Goal: Task Accomplishment & Management: Manage account settings

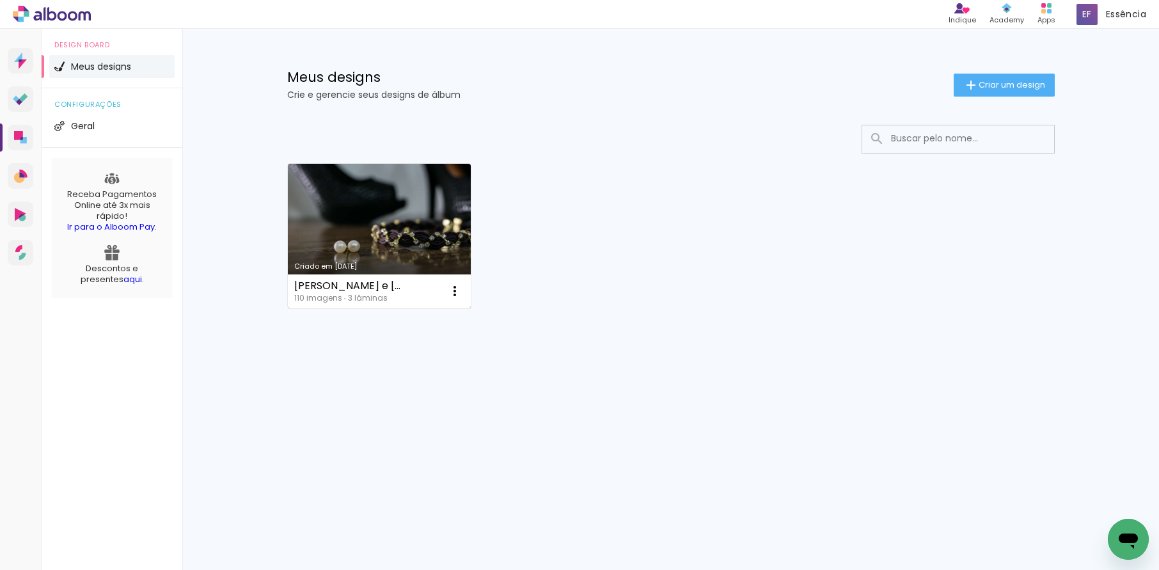
click at [354, 240] on link "Criado em [DATE]" at bounding box center [380, 236] width 184 height 145
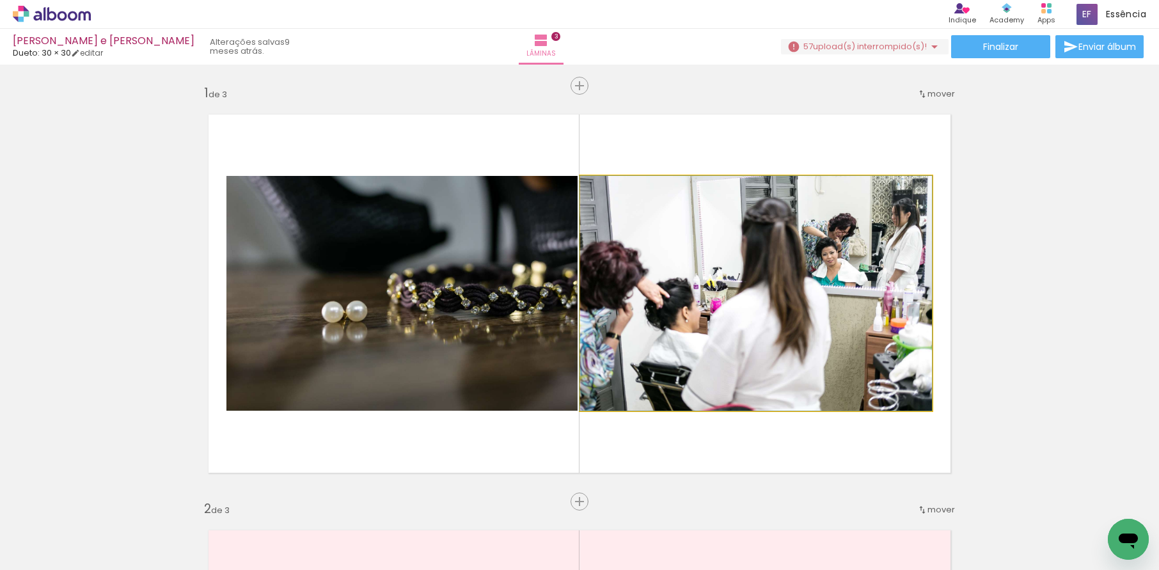
drag, startPoint x: 625, startPoint y: 189, endPoint x: 477, endPoint y: 193, distance: 147.8
type paper-slider "100"
click at [0, 0] on slot at bounding box center [0, 0] width 0 height 0
click at [589, 226] on quentale-photo at bounding box center [756, 293] width 352 height 235
drag, startPoint x: 605, startPoint y: 193, endPoint x: 590, endPoint y: 191, distance: 14.9
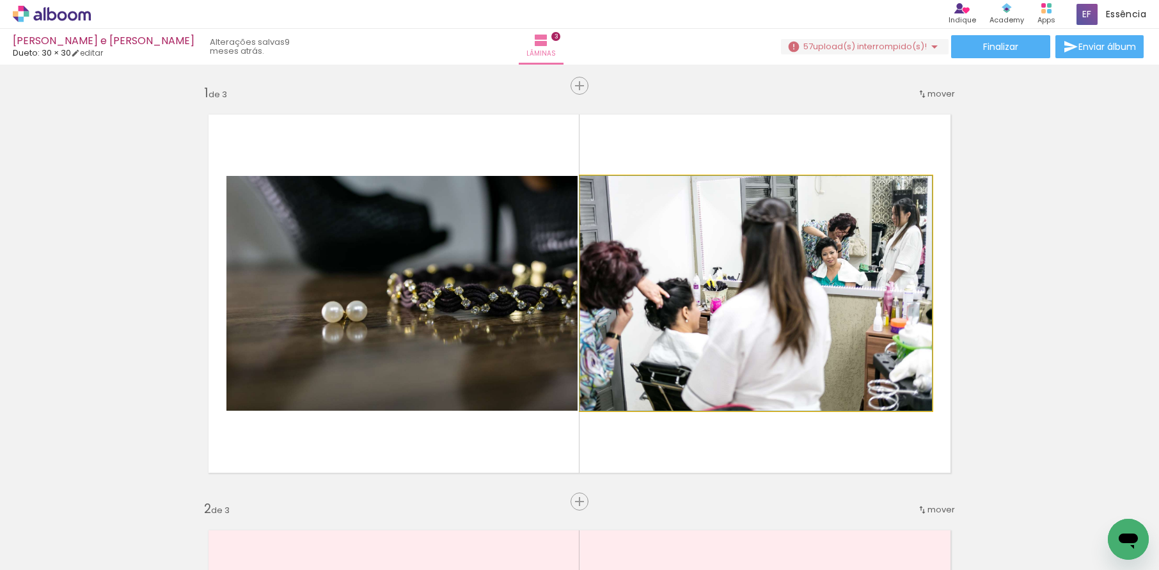
click at [590, 191] on div at bounding box center [628, 189] width 89 height 19
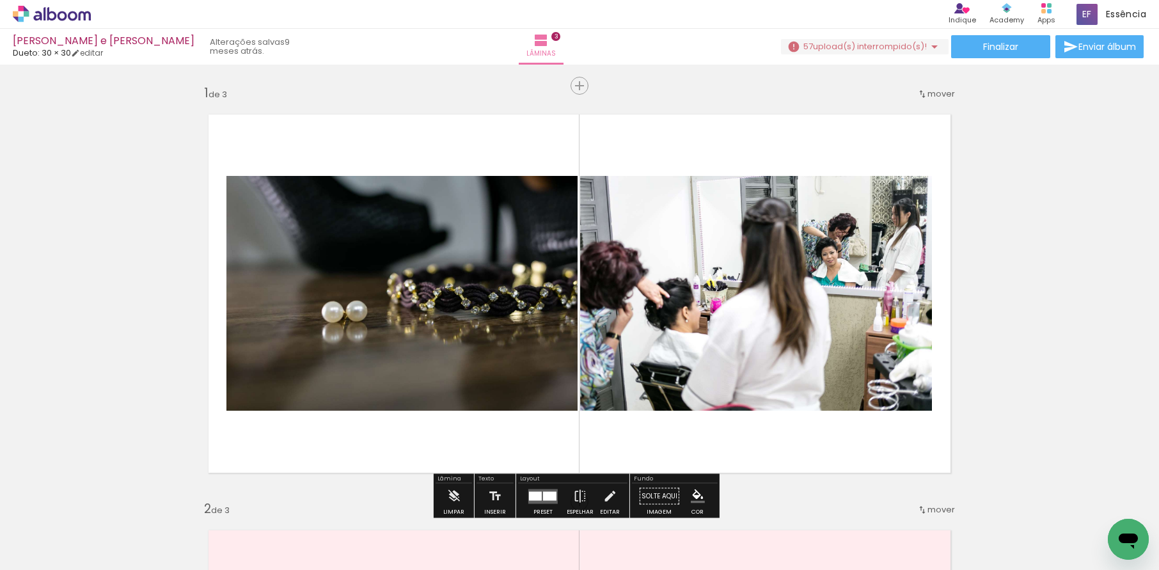
click at [246, 191] on iron-icon at bounding box center [240, 189] width 13 height 13
click at [0, 0] on slot "P&B" at bounding box center [0, 0] width 0 height 0
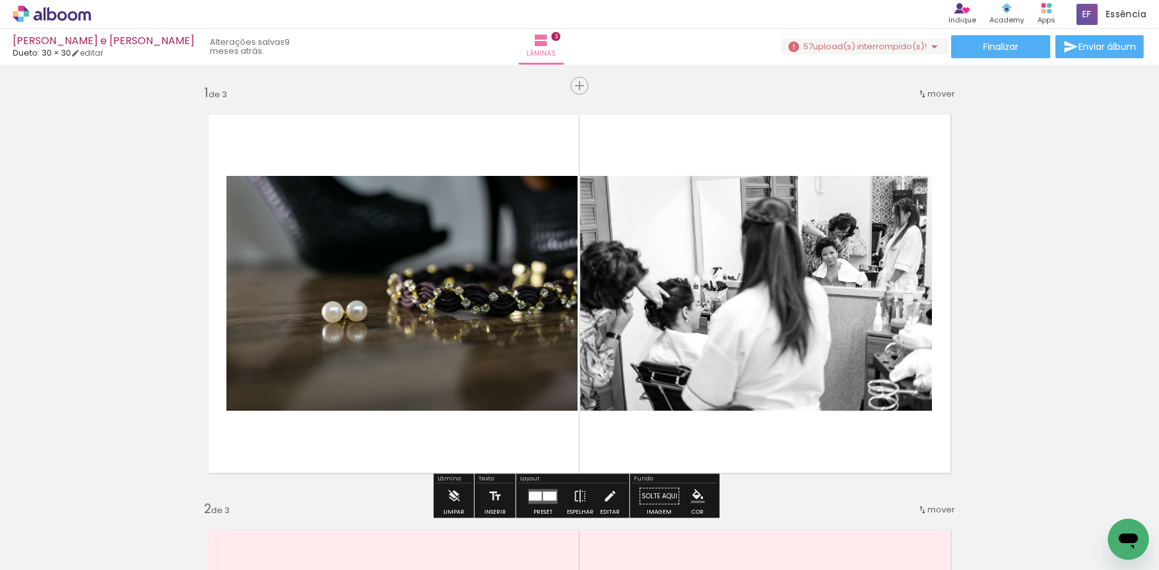
click at [0, 0] on slot "P&B" at bounding box center [0, 0] width 0 height 0
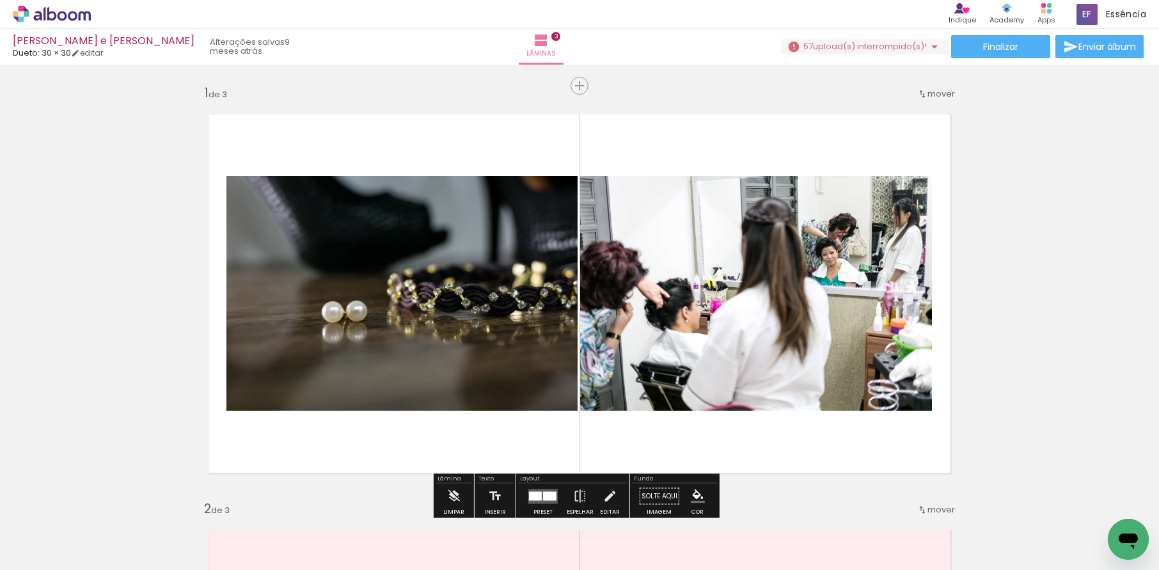
click at [365, 191] on div at bounding box center [356, 189] width 15 height 13
click at [365, 187] on div at bounding box center [356, 189] width 15 height 13
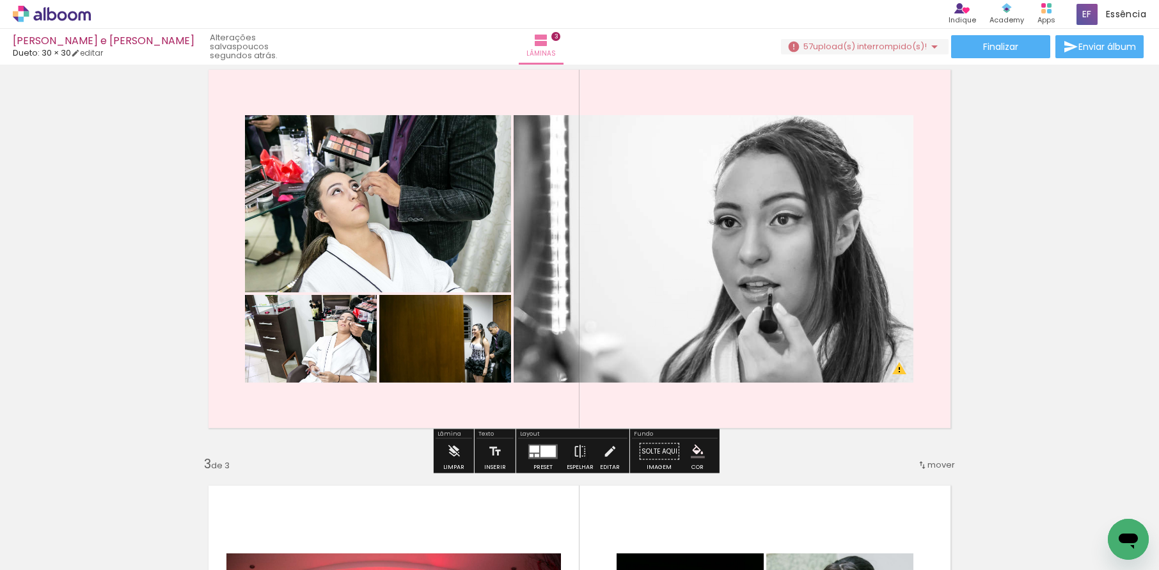
scroll to position [463, 0]
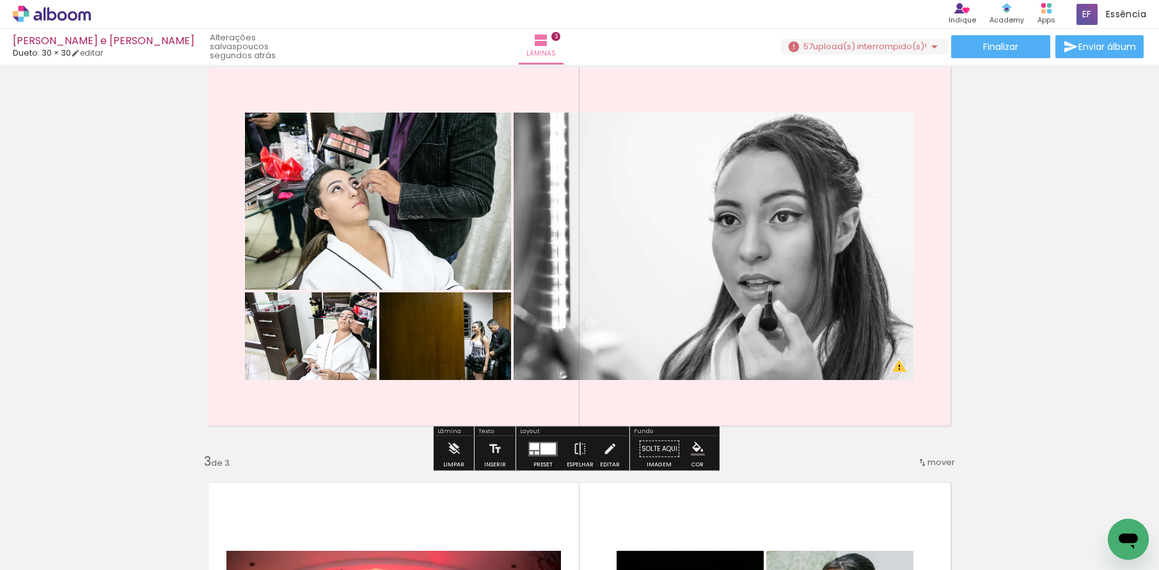
click at [537, 446] on quentale-layouter at bounding box center [542, 448] width 29 height 15
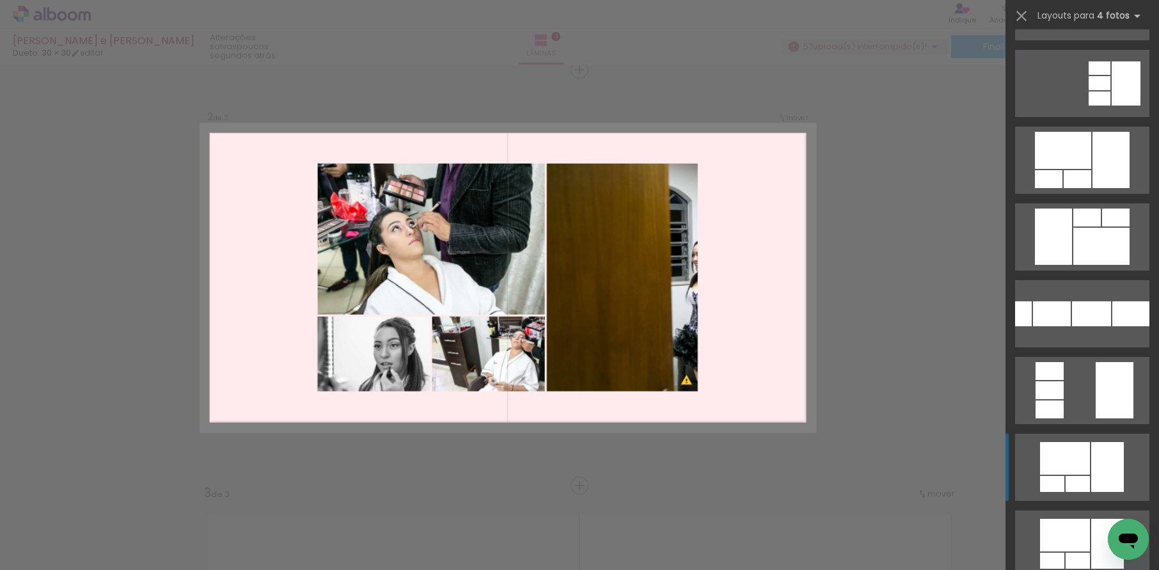
scroll to position [7746, 0]
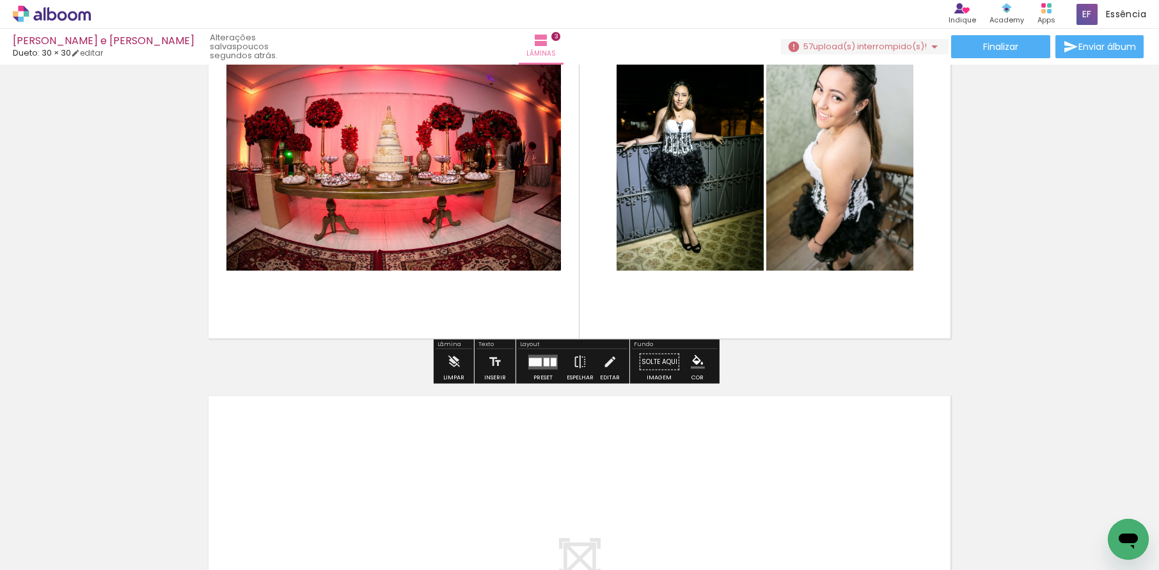
scroll to position [871, 0]
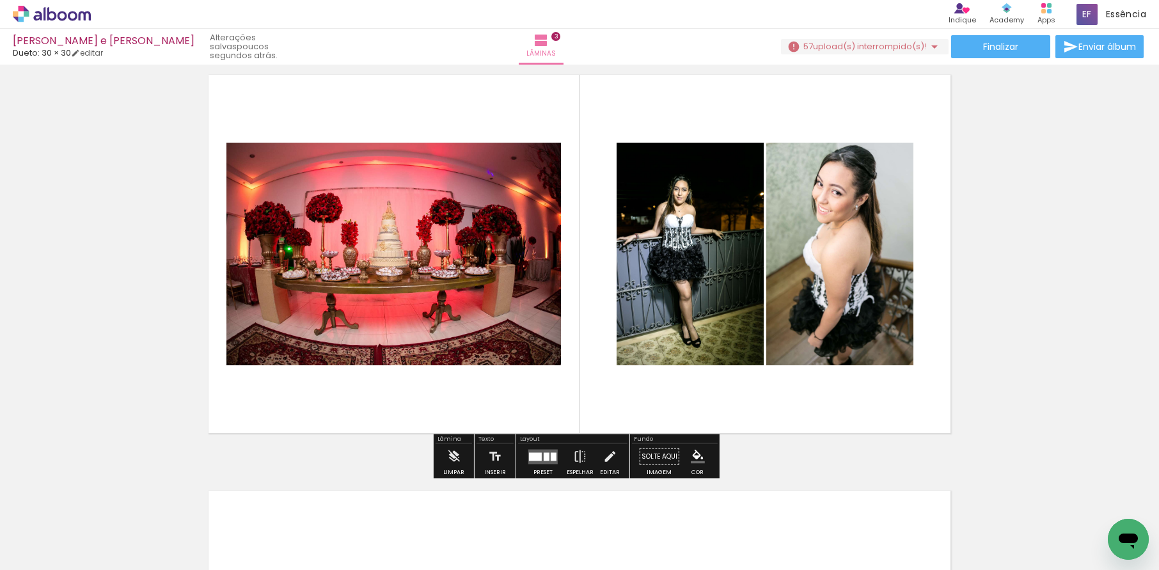
click at [843, 344] on quentale-photo at bounding box center [839, 254] width 147 height 223
click at [915, 389] on quentale-layouter at bounding box center [580, 254] width 768 height 384
click at [551, 459] on div at bounding box center [554, 456] width 6 height 8
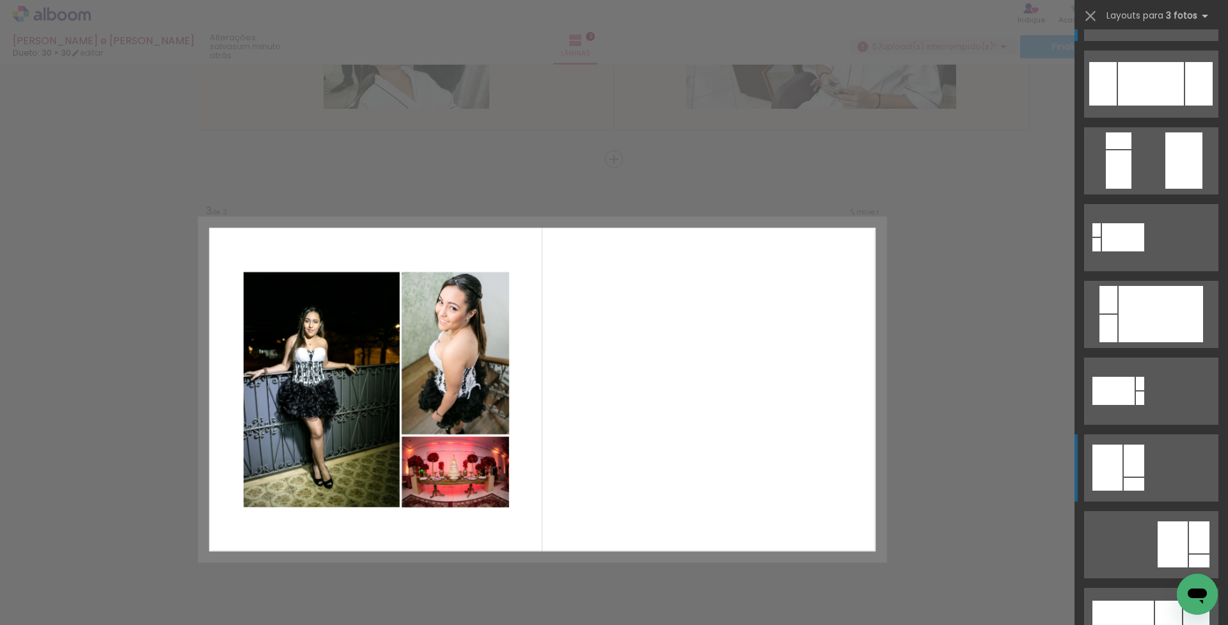
scroll to position [409, 0]
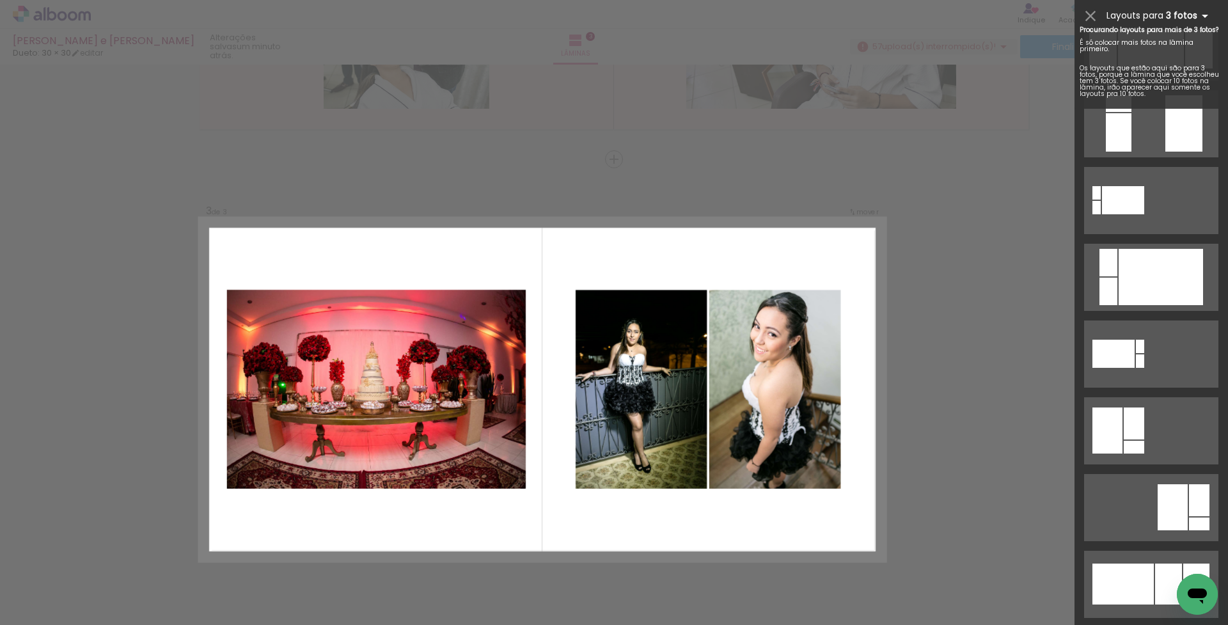
click at [1159, 15] on iron-icon at bounding box center [1205, 15] width 15 height 15
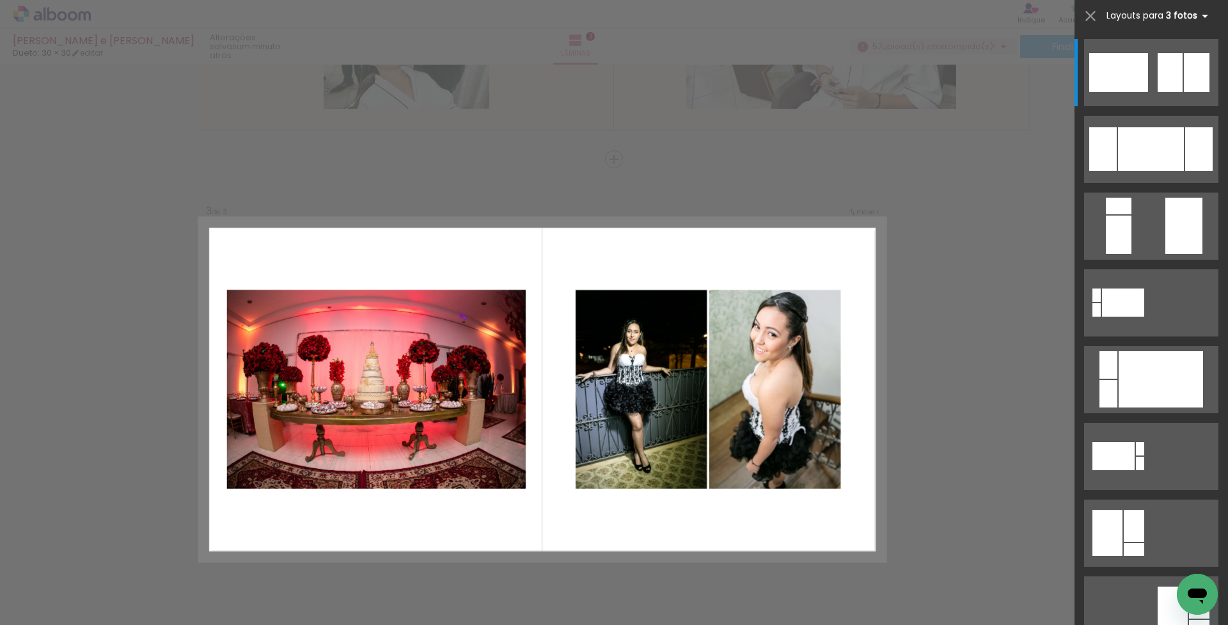
click at [1159, 15] on iron-icon at bounding box center [1205, 15] width 15 height 15
click at [852, 396] on quentale-layouter at bounding box center [543, 389] width 686 height 343
click at [571, 503] on quentale-layouter at bounding box center [543, 389] width 686 height 343
click at [709, 308] on quentale-photo at bounding box center [775, 389] width 132 height 199
click at [1086, 12] on iron-icon at bounding box center [1091, 16] width 18 height 18
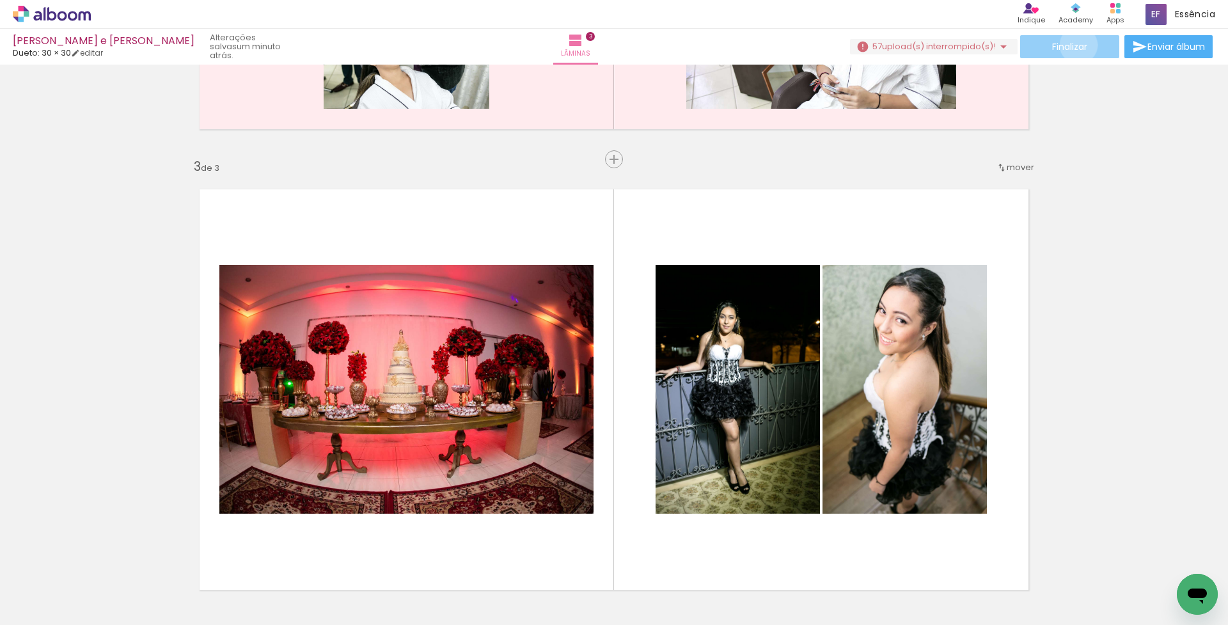
click at [1074, 45] on span "Finalizar" at bounding box center [1069, 46] width 35 height 9
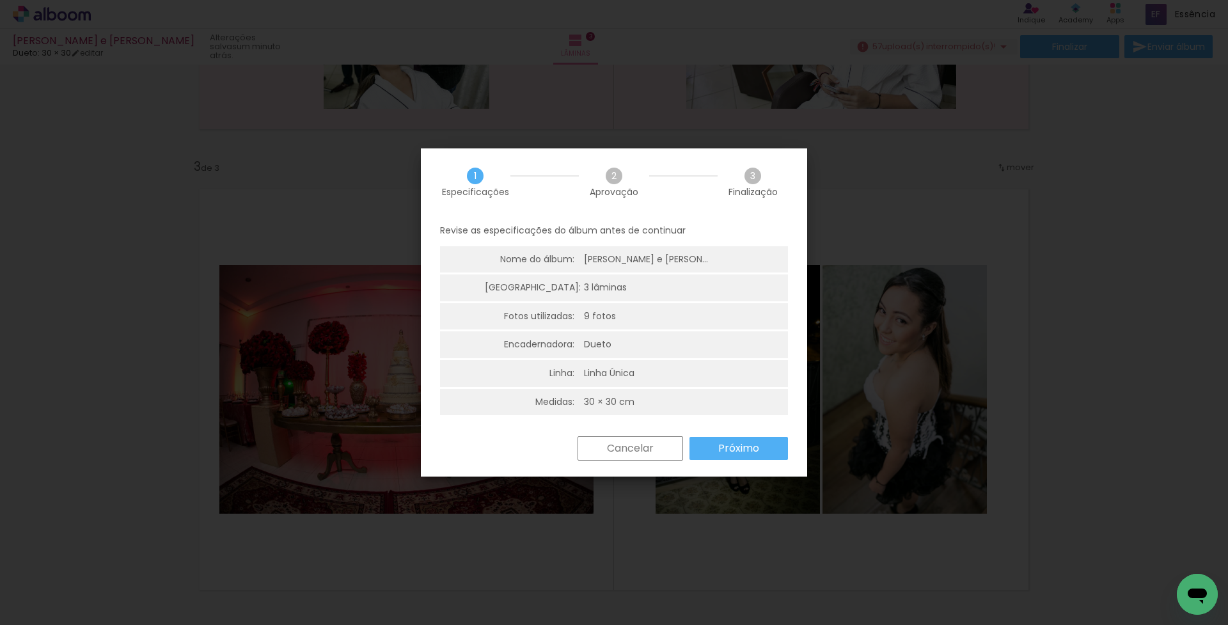
click at [0, 0] on slot "Próximo" at bounding box center [0, 0] width 0 height 0
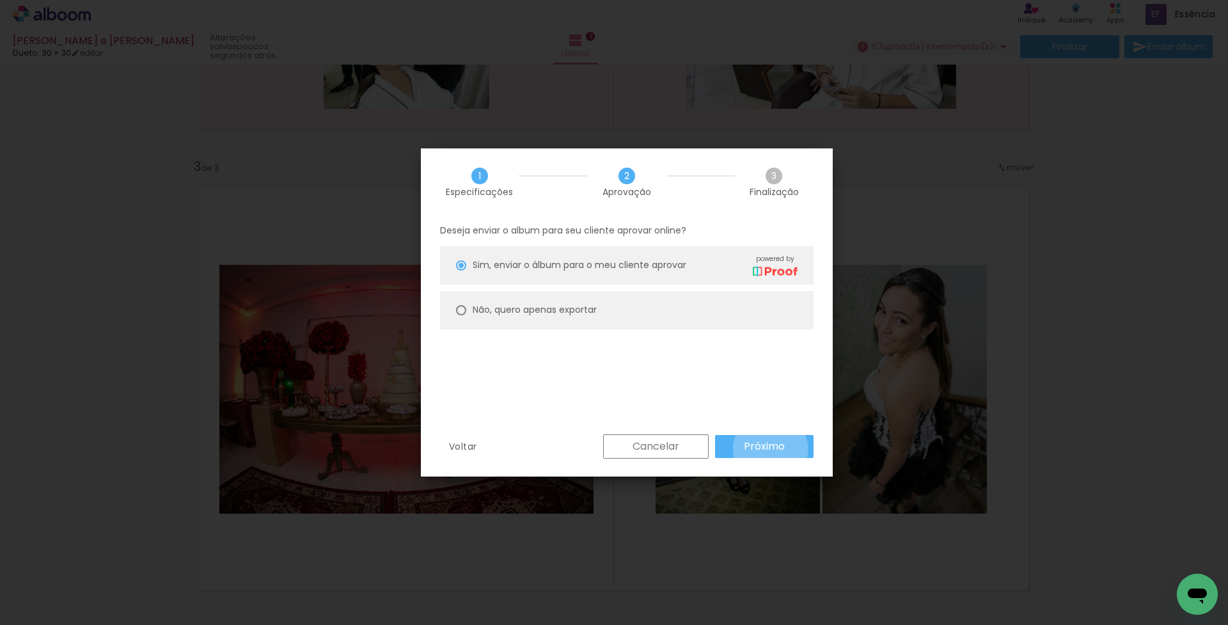
click at [0, 0] on slot "Próximo" at bounding box center [0, 0] width 0 height 0
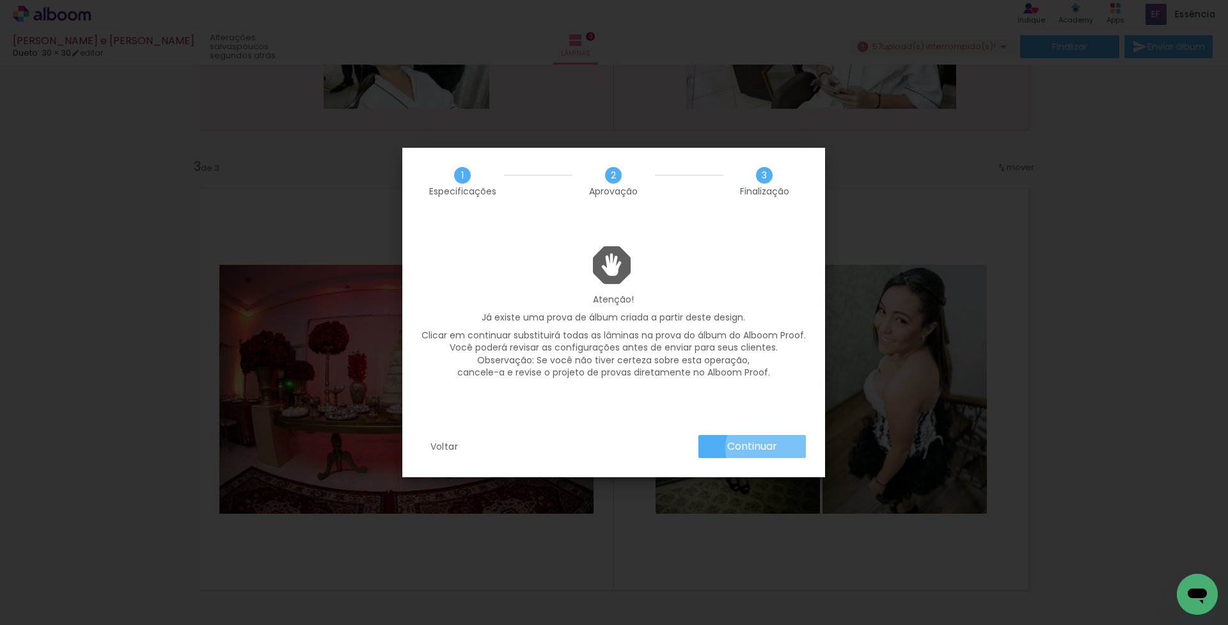
click at [0, 0] on slot "Continuar" at bounding box center [0, 0] width 0 height 0
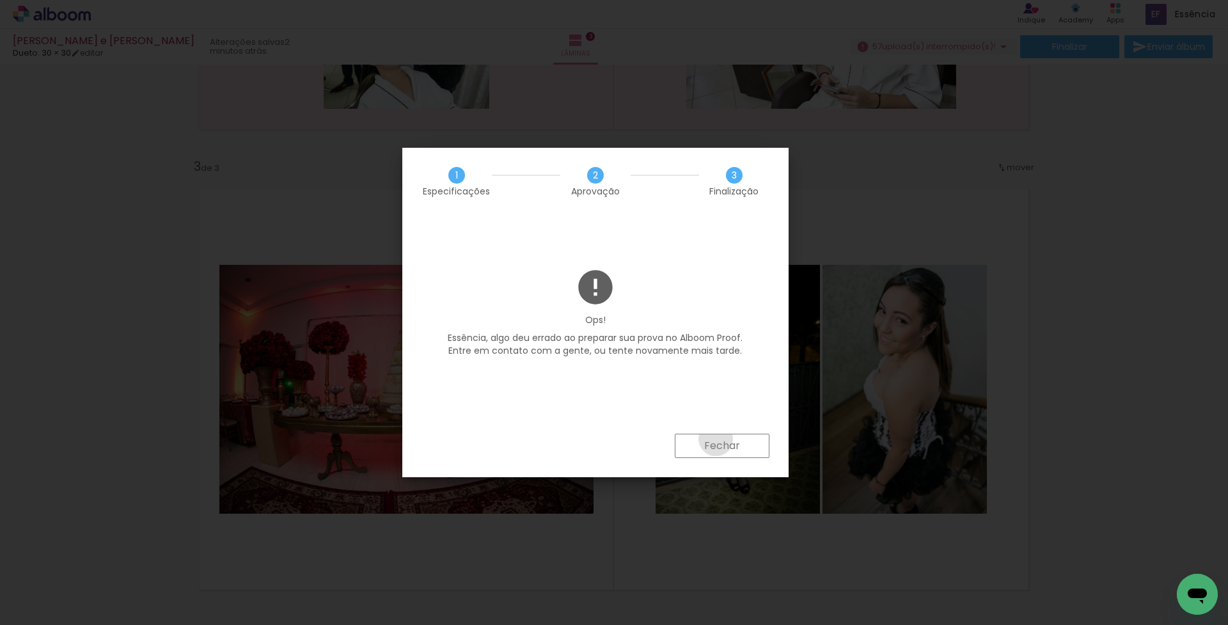
click at [0, 0] on slot "Fechar" at bounding box center [0, 0] width 0 height 0
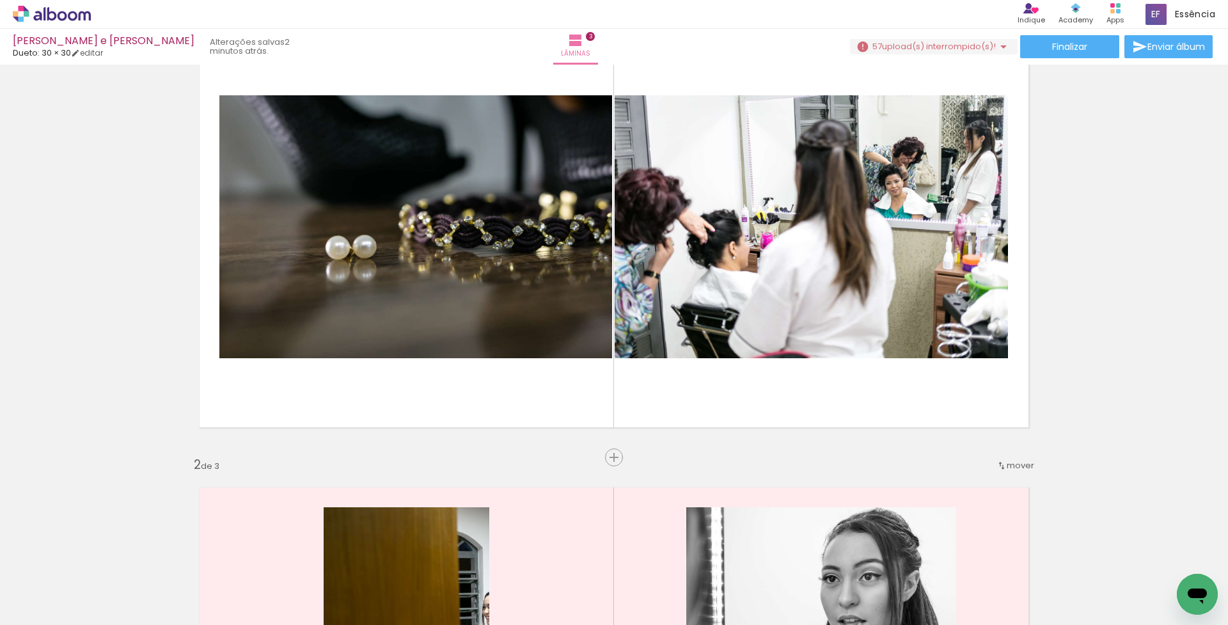
scroll to position [0, 0]
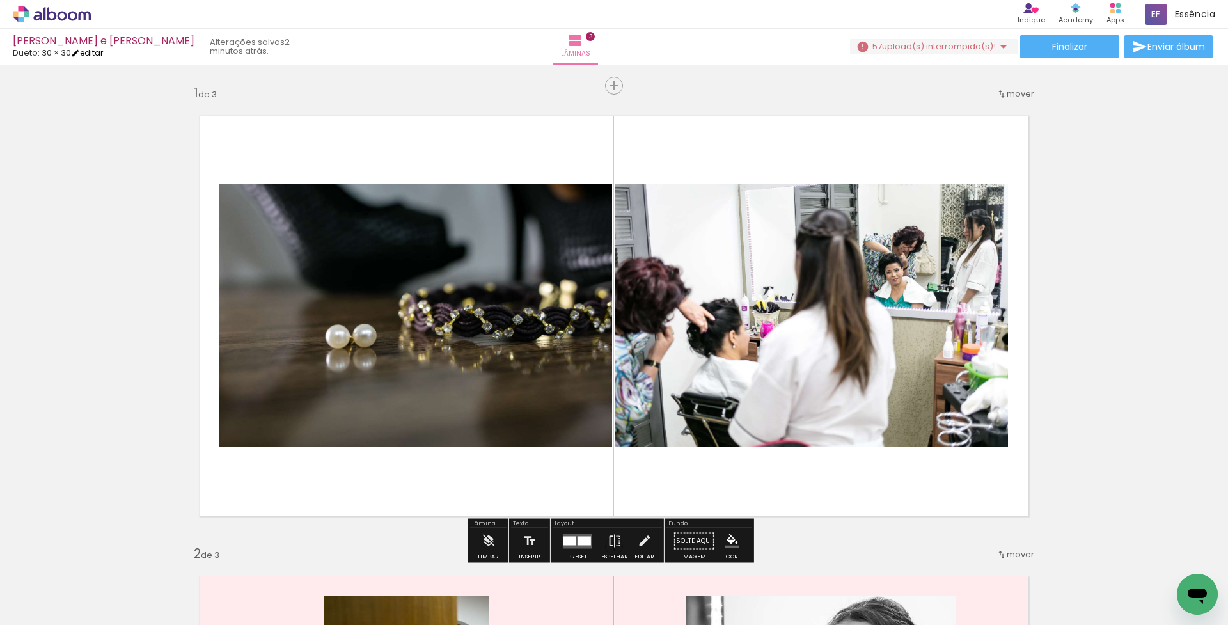
click at [91, 52] on link "editar" at bounding box center [87, 52] width 32 height 11
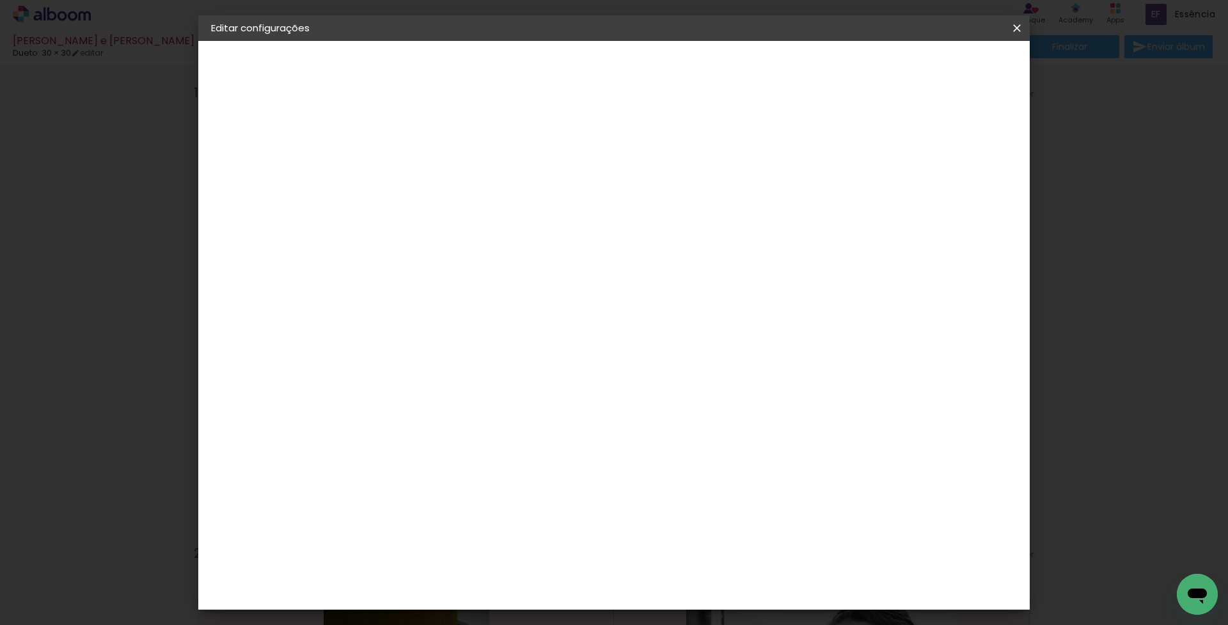
click at [865, 136] on div at bounding box center [859, 138] width 12 height 12
type paper-checkbox "on"
click at [566, 185] on span "30.5" at bounding box center [569, 191] width 32 height 19
click at [565, 191] on span "30.5" at bounding box center [569, 191] width 32 height 19
drag, startPoint x: 571, startPoint y: 193, endPoint x: 520, endPoint y: 190, distance: 51.2
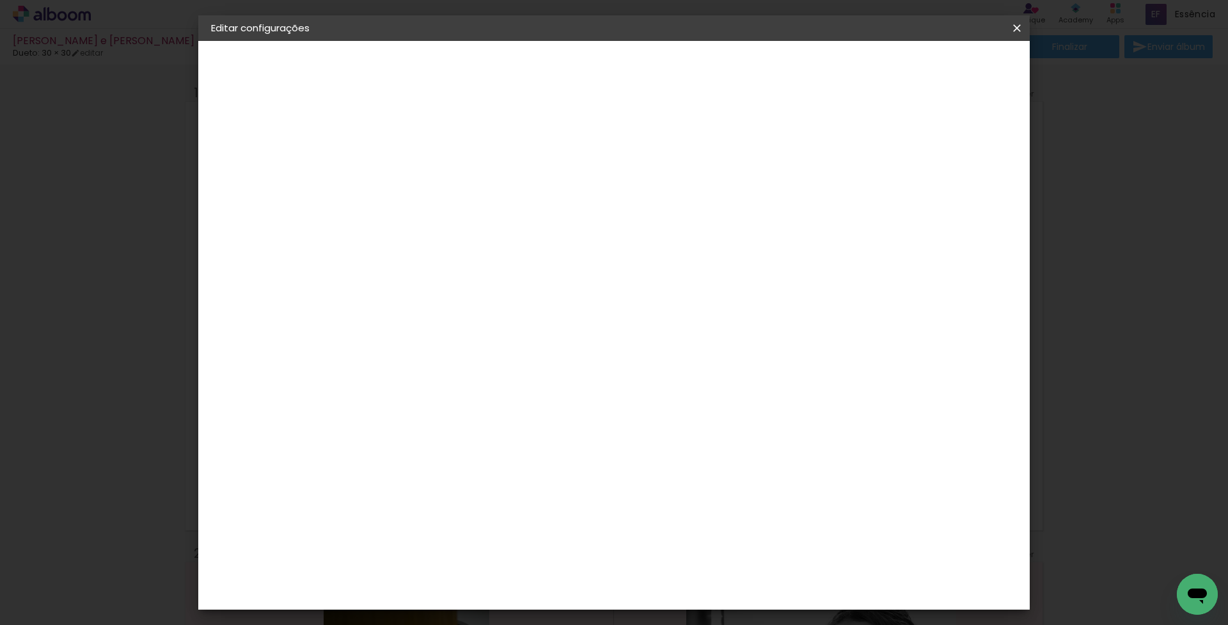
click at [520, 190] on div "30.5 cm" at bounding box center [577, 191] width 232 height 32
click at [572, 190] on span "30.5" at bounding box center [569, 191] width 32 height 19
drag, startPoint x: 554, startPoint y: 192, endPoint x: 601, endPoint y: 194, distance: 47.4
click at [601, 194] on div "30.5 cm" at bounding box center [577, 191] width 232 height 32
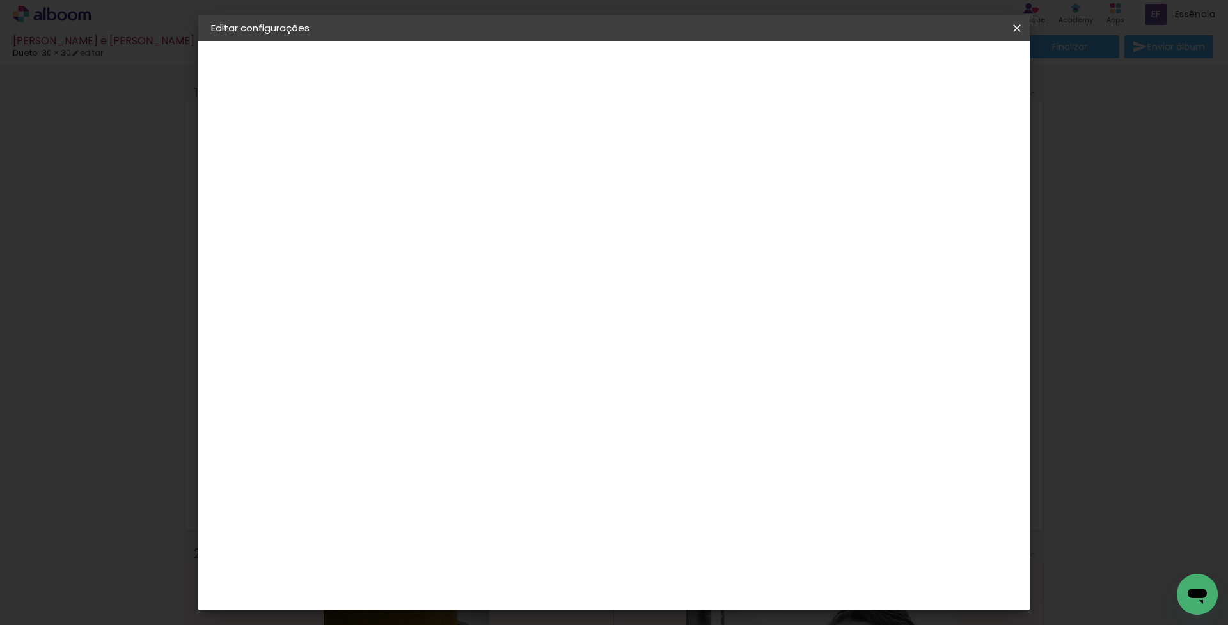
click at [564, 191] on span "30.5" at bounding box center [569, 191] width 32 height 19
click at [891, 199] on span "10" at bounding box center [896, 191] width 19 height 19
click at [915, 208] on div "30.5 cm Largura da página 30.5 cm Altura 61 cm Largura da lâmina (2 páginas) 10…" at bounding box center [667, 204] width 566 height 102
click at [865, 138] on div at bounding box center [859, 138] width 12 height 12
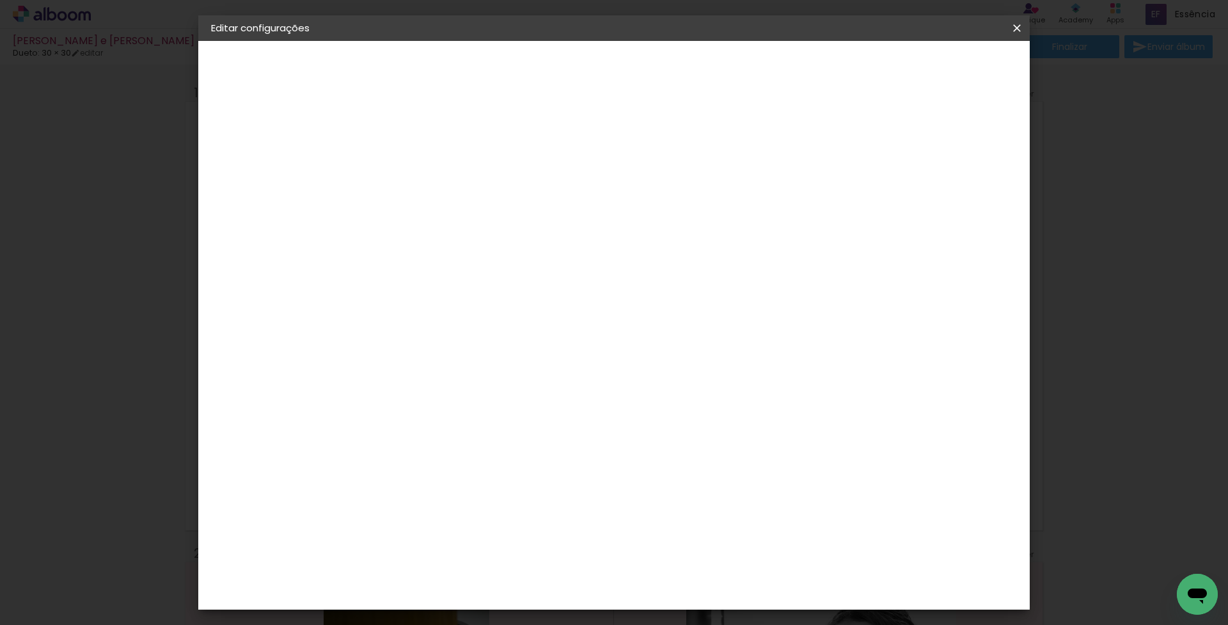
type input "1"
type paper-input "1"
click at [429, 141] on input "1" at bounding box center [410, 138] width 44 height 16
type input "0"
type paper-input "0"
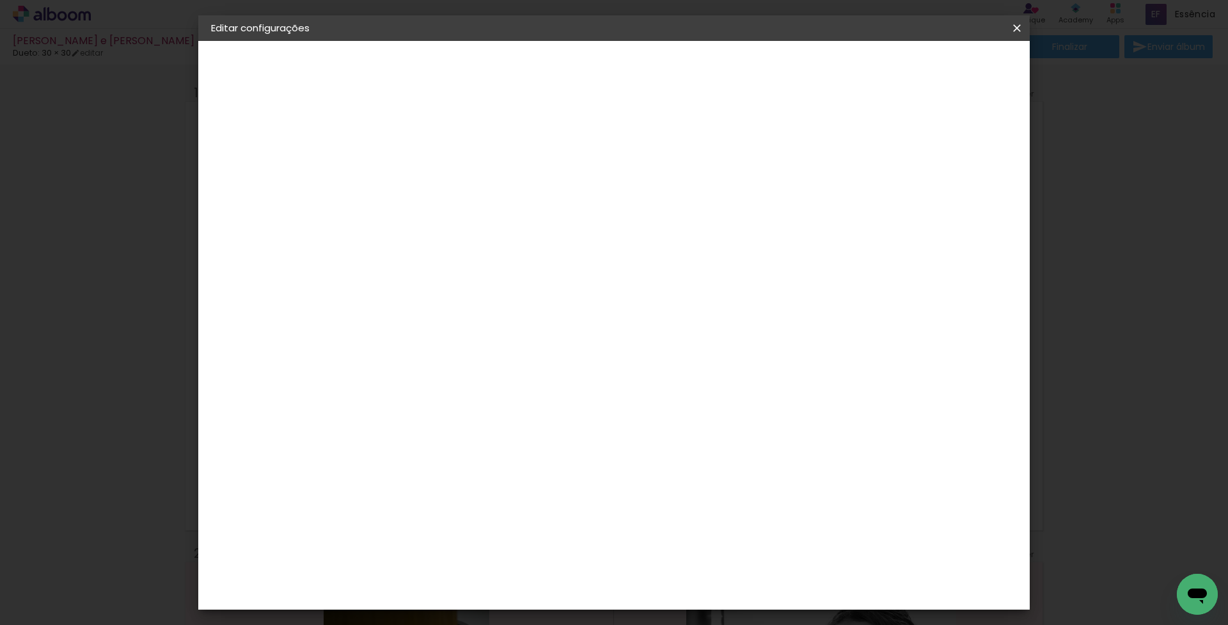
click at [429, 141] on input "0" at bounding box center [410, 138] width 44 height 16
type input "1"
type paper-input "1"
click at [429, 132] on input "1" at bounding box center [410, 138] width 44 height 16
type input "2"
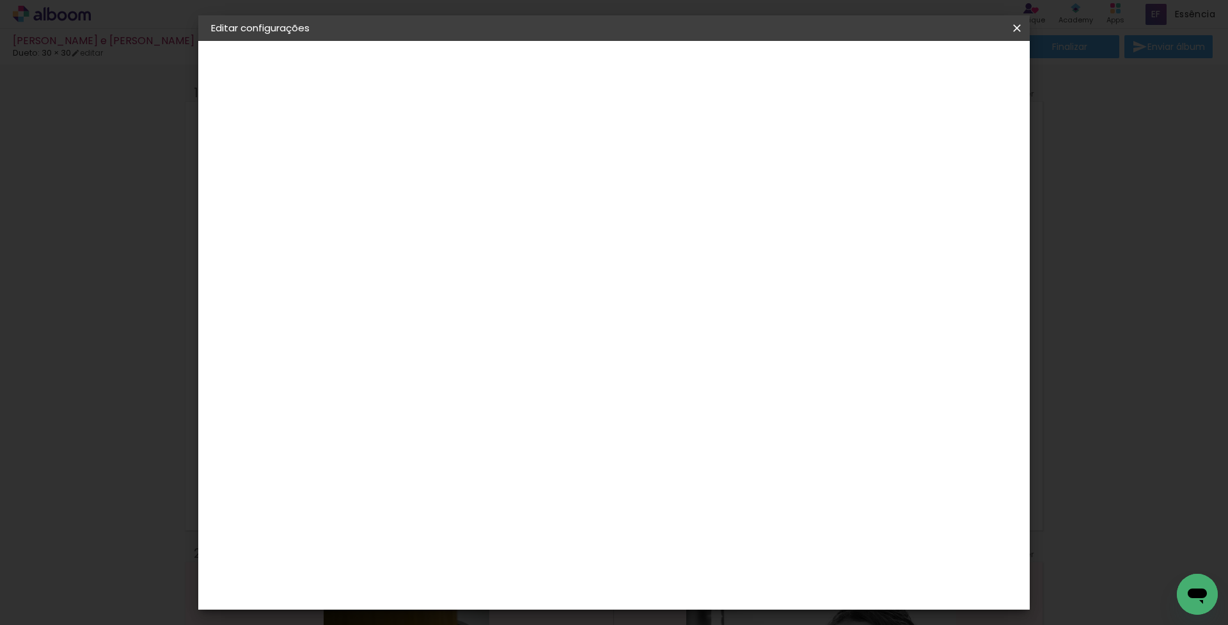
type paper-input "2"
click at [429, 132] on input "2" at bounding box center [410, 138] width 44 height 16
type input "1"
type paper-input "1"
click at [430, 139] on input "1" at bounding box center [410, 138] width 44 height 16
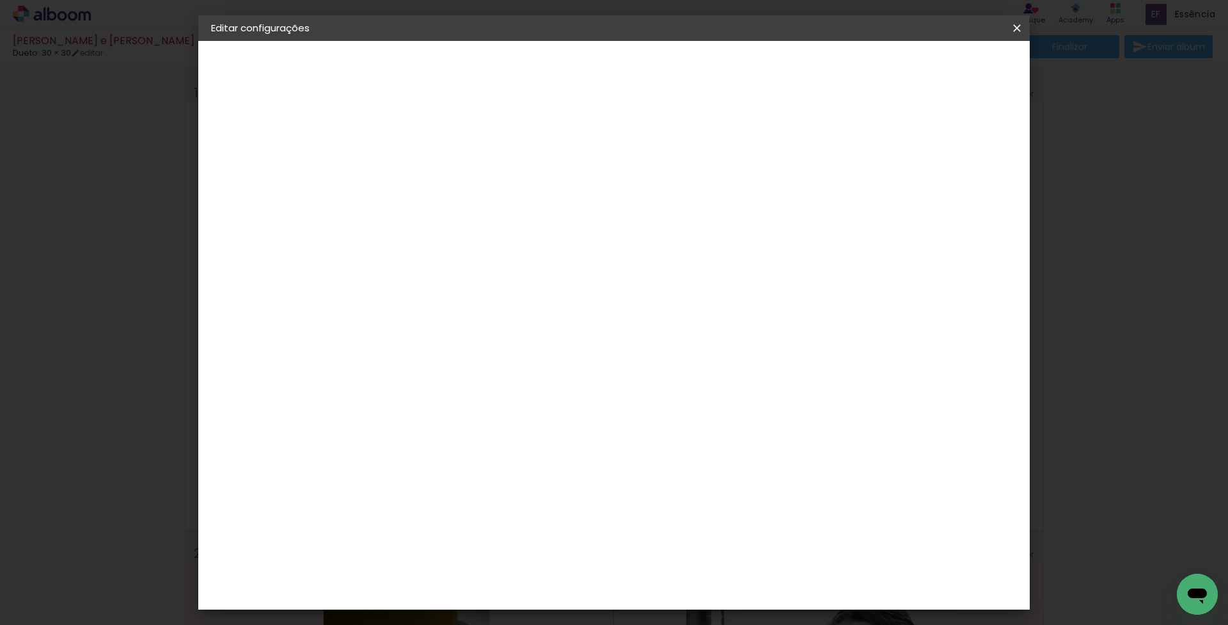
type input "2"
type paper-input "2"
click at [429, 136] on input "2" at bounding box center [410, 138] width 44 height 16
type input "3"
type paper-input "3"
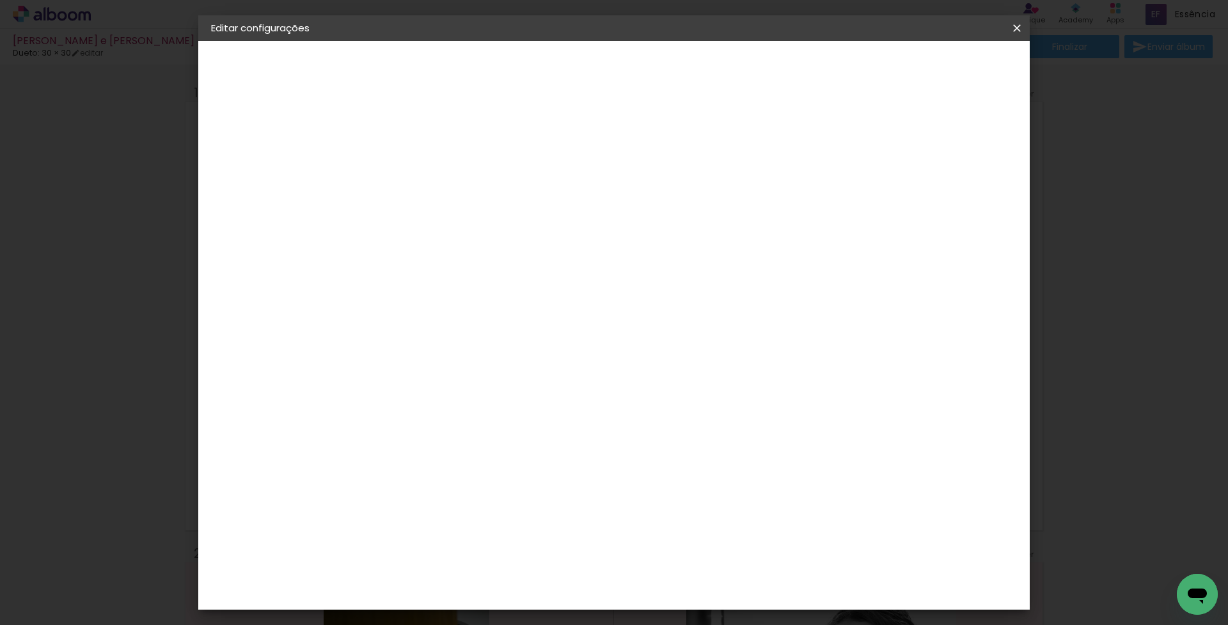
click at [429, 136] on input "3" at bounding box center [410, 138] width 44 height 16
type input "4"
type paper-input "4"
click at [429, 136] on input "4" at bounding box center [410, 138] width 44 height 16
type input "5"
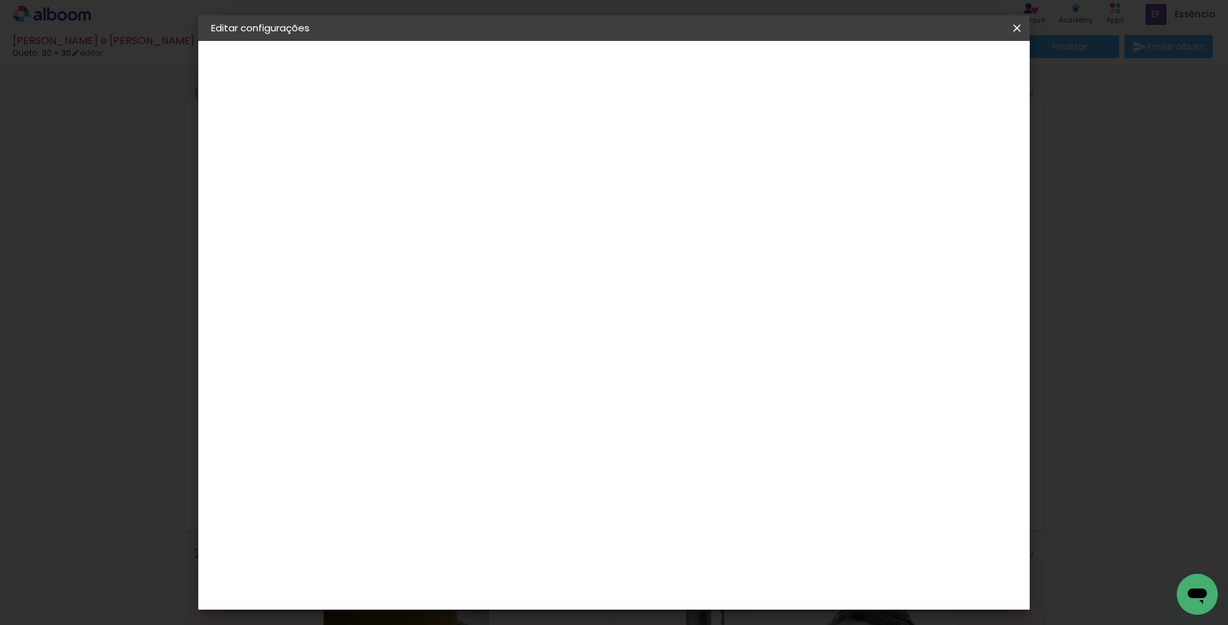
type paper-input "5"
click at [429, 136] on input "5" at bounding box center [410, 138] width 44 height 16
type input "6"
type paper-input "6"
click at [429, 136] on input "6" at bounding box center [410, 138] width 44 height 16
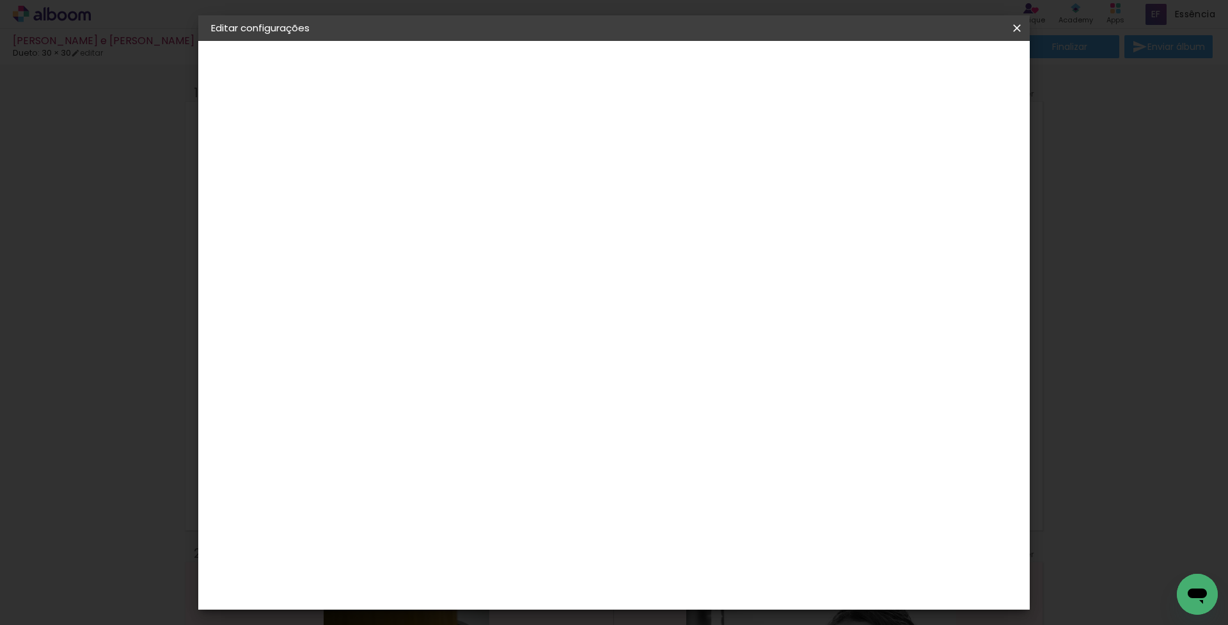
click at [917, 67] on span "Salvar configurações" at bounding box center [890, 67] width 95 height 9
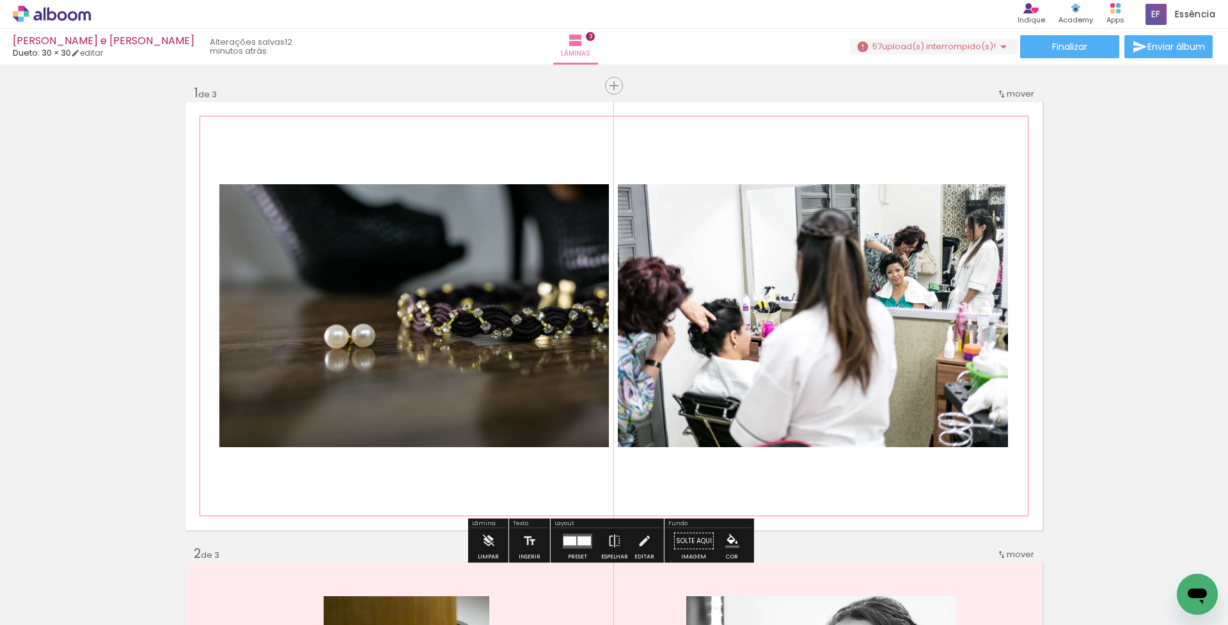
click at [880, 132] on quentale-layouter at bounding box center [614, 316] width 857 height 429
click at [595, 36] on span "3" at bounding box center [590, 36] width 9 height 9
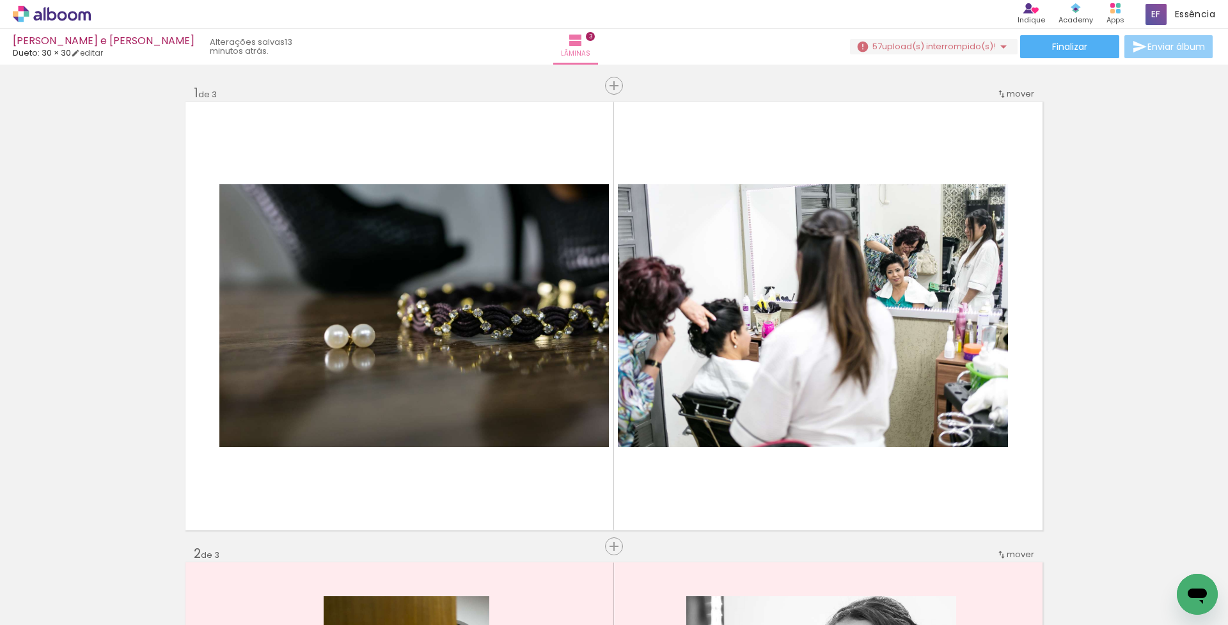
click at [1133, 47] on iron-icon at bounding box center [1139, 46] width 15 height 15
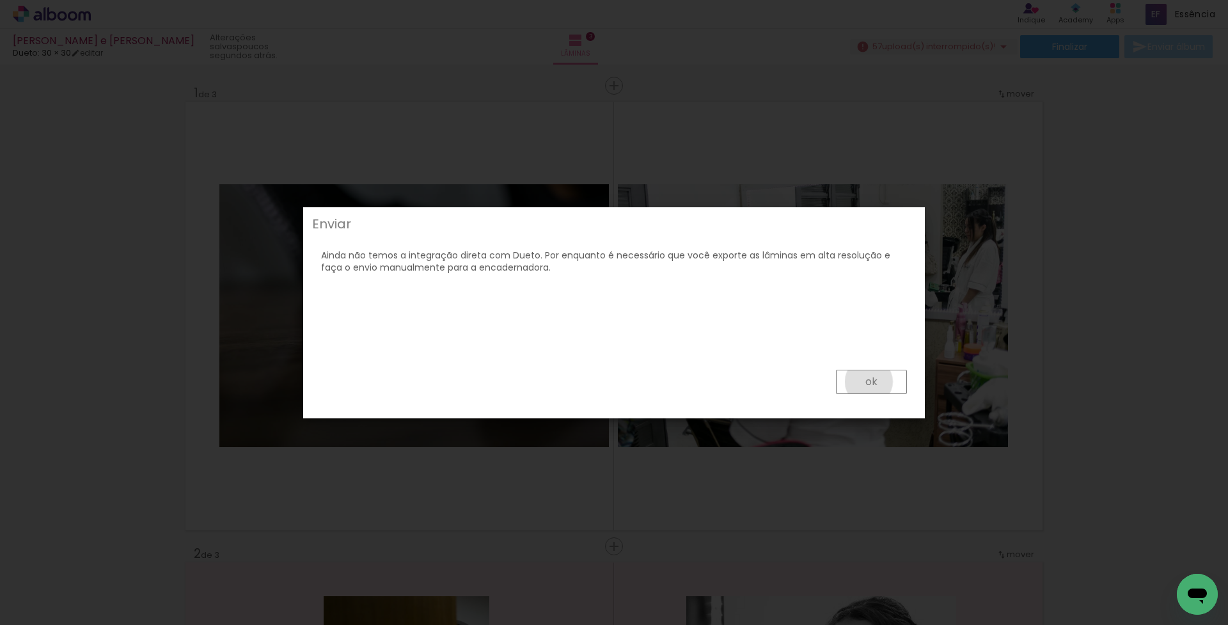
click at [0, 0] on slot "ok" at bounding box center [0, 0] width 0 height 0
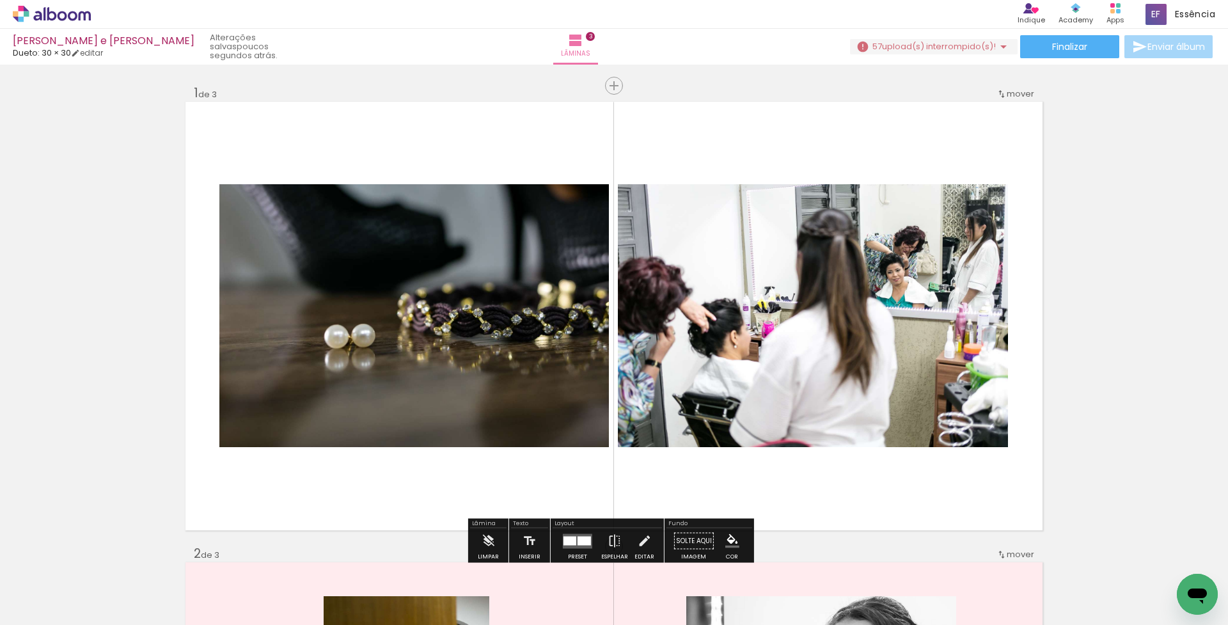
click at [1132, 50] on iron-icon at bounding box center [1139, 46] width 15 height 15
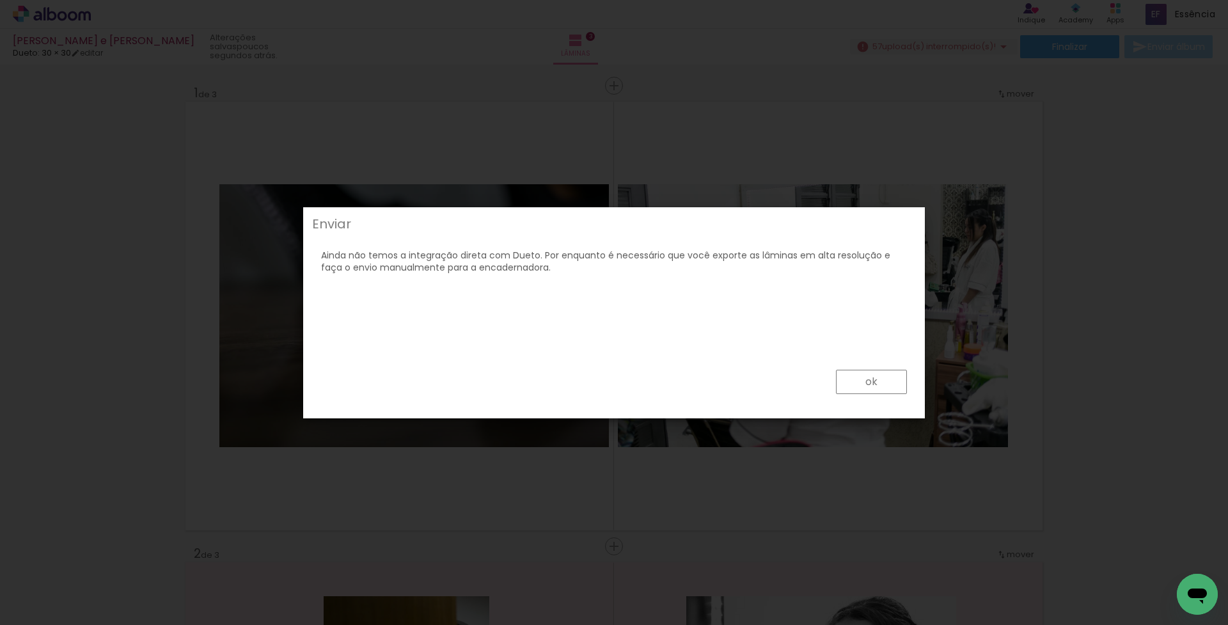
click at [859, 385] on paper-button "ok" at bounding box center [871, 382] width 71 height 24
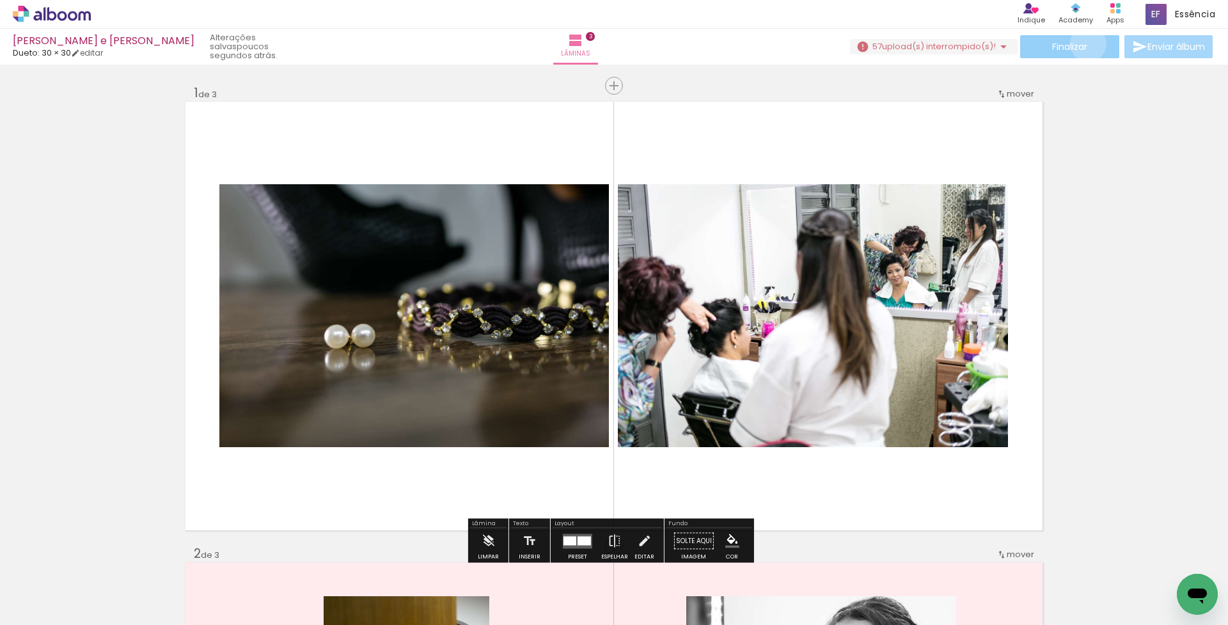
click at [1084, 44] on span "Finalizar" at bounding box center [1069, 46] width 35 height 9
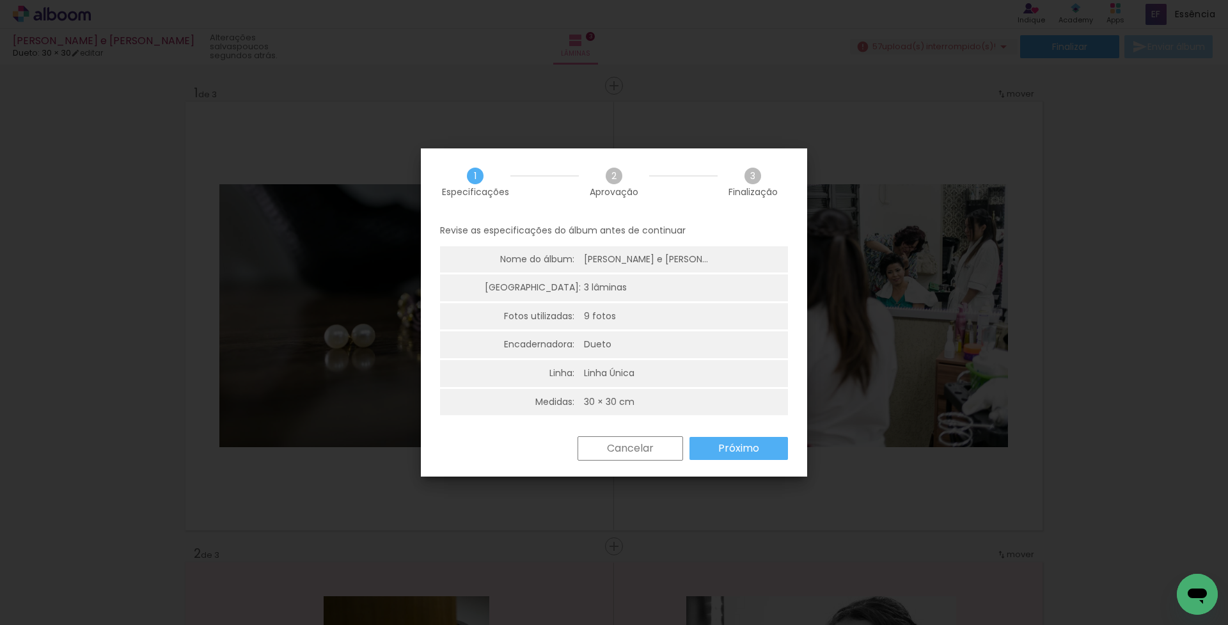
click at [0, 0] on slot "Próximo" at bounding box center [0, 0] width 0 height 0
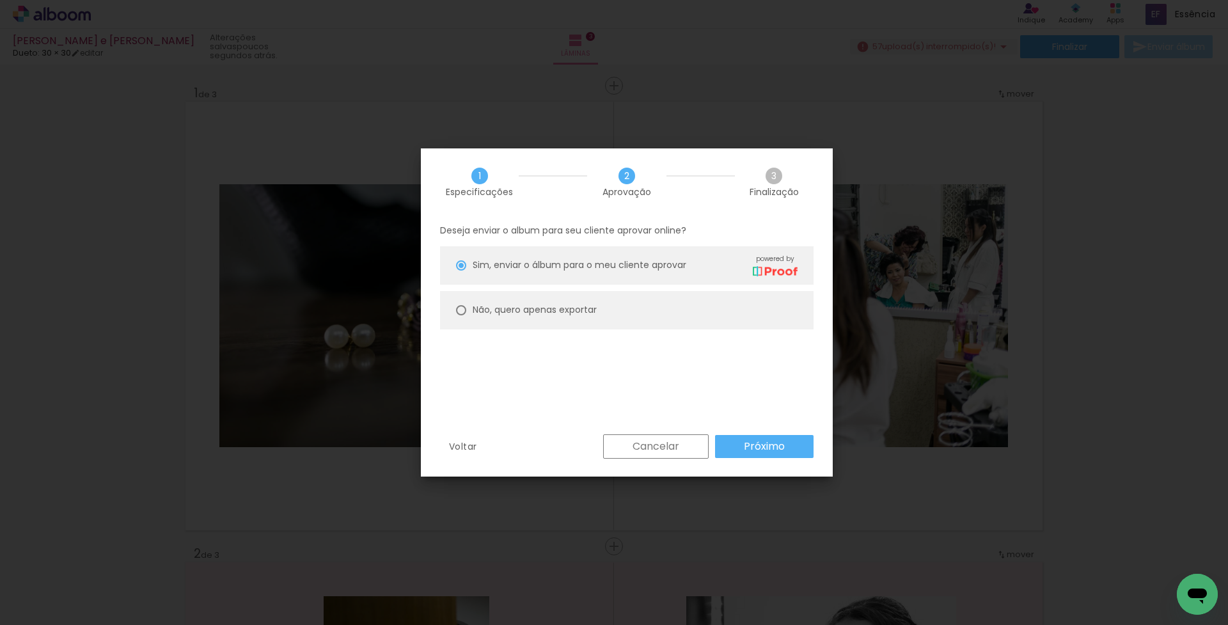
click at [463, 271] on div at bounding box center [461, 265] width 10 height 10
type paper-radio-button "on"
click at [0, 0] on slot "Próximo" at bounding box center [0, 0] width 0 height 0
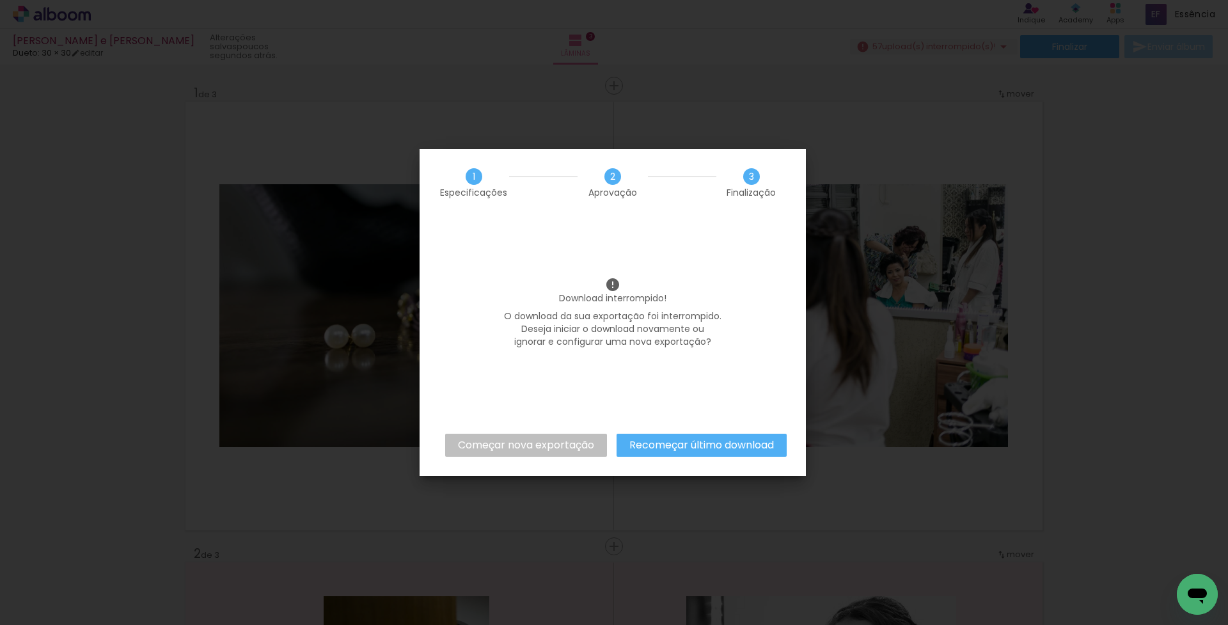
click at [0, 0] on slot "Recomeçar último download" at bounding box center [0, 0] width 0 height 0
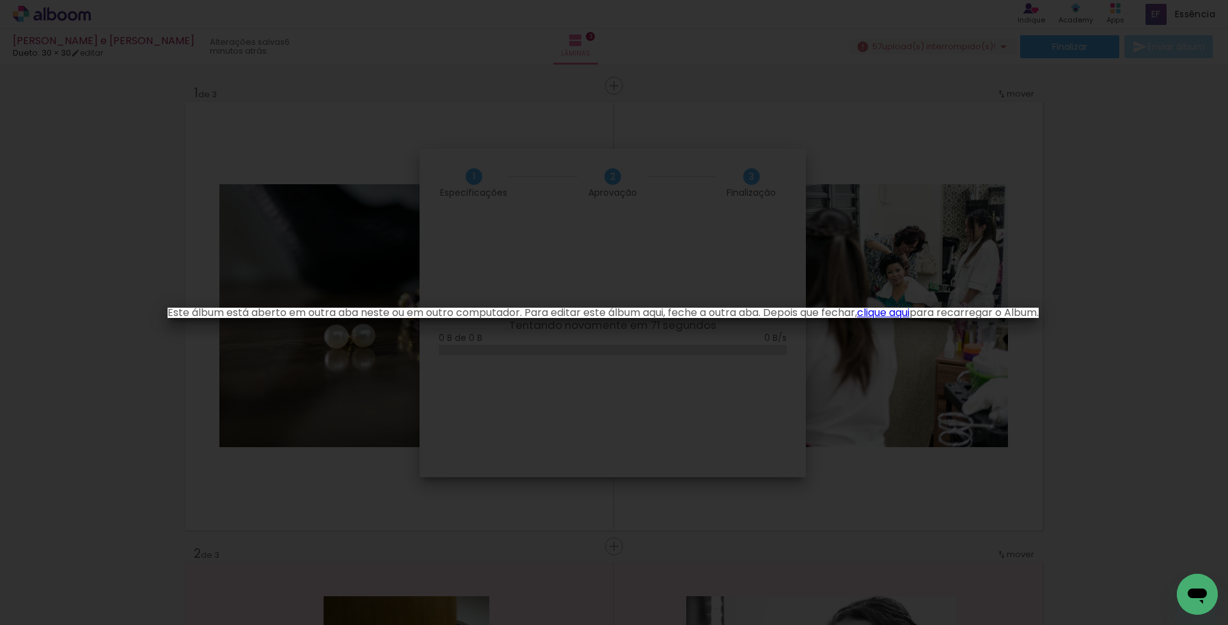
click at [860, 274] on iron-overlay-backdrop at bounding box center [614, 312] width 1228 height 625
click at [660, 298] on iron-overlay-backdrop at bounding box center [614, 312] width 1228 height 625
click at [900, 313] on link "clique aqui" at bounding box center [883, 312] width 52 height 15
